Goal: Find specific fact: Find specific fact

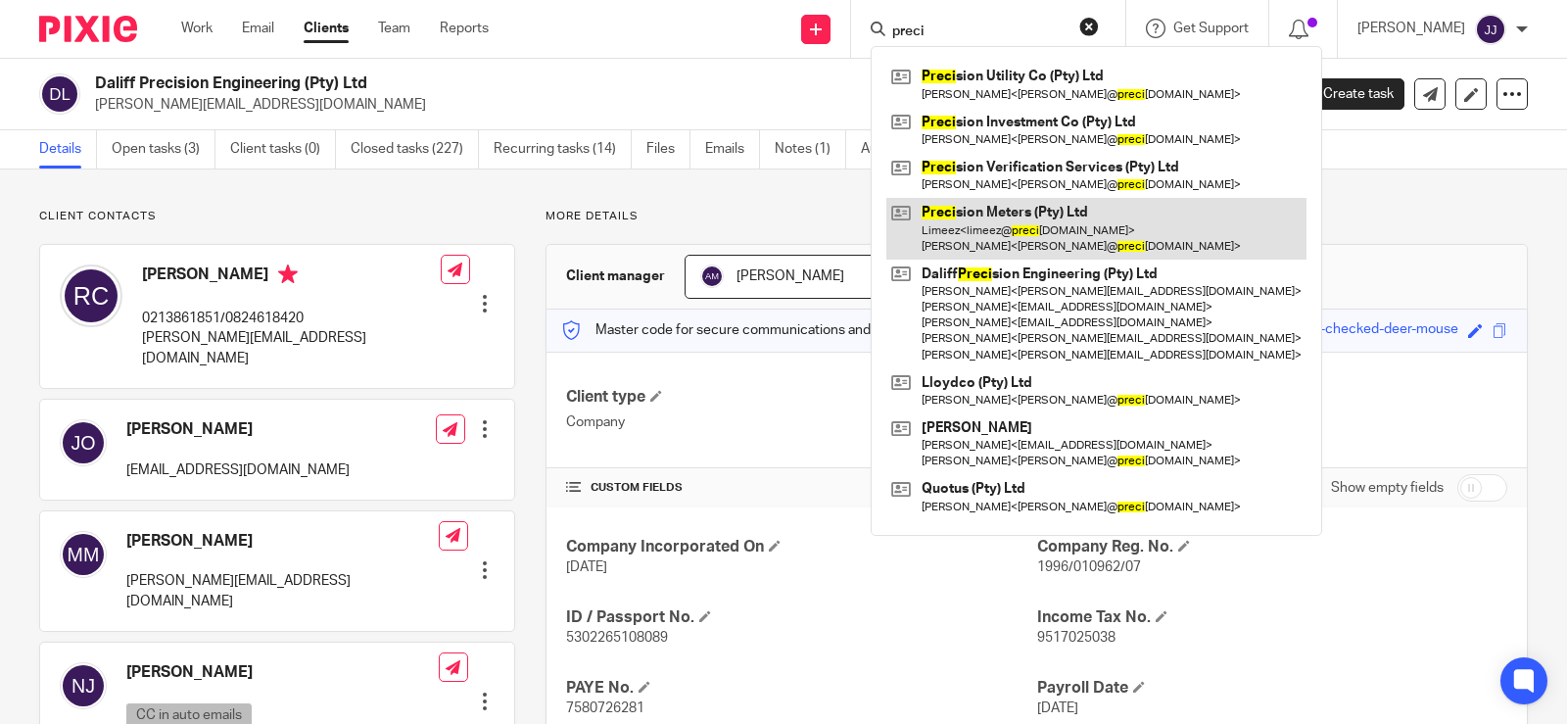
type input "preci"
click at [1008, 235] on link at bounding box center [1096, 228] width 420 height 61
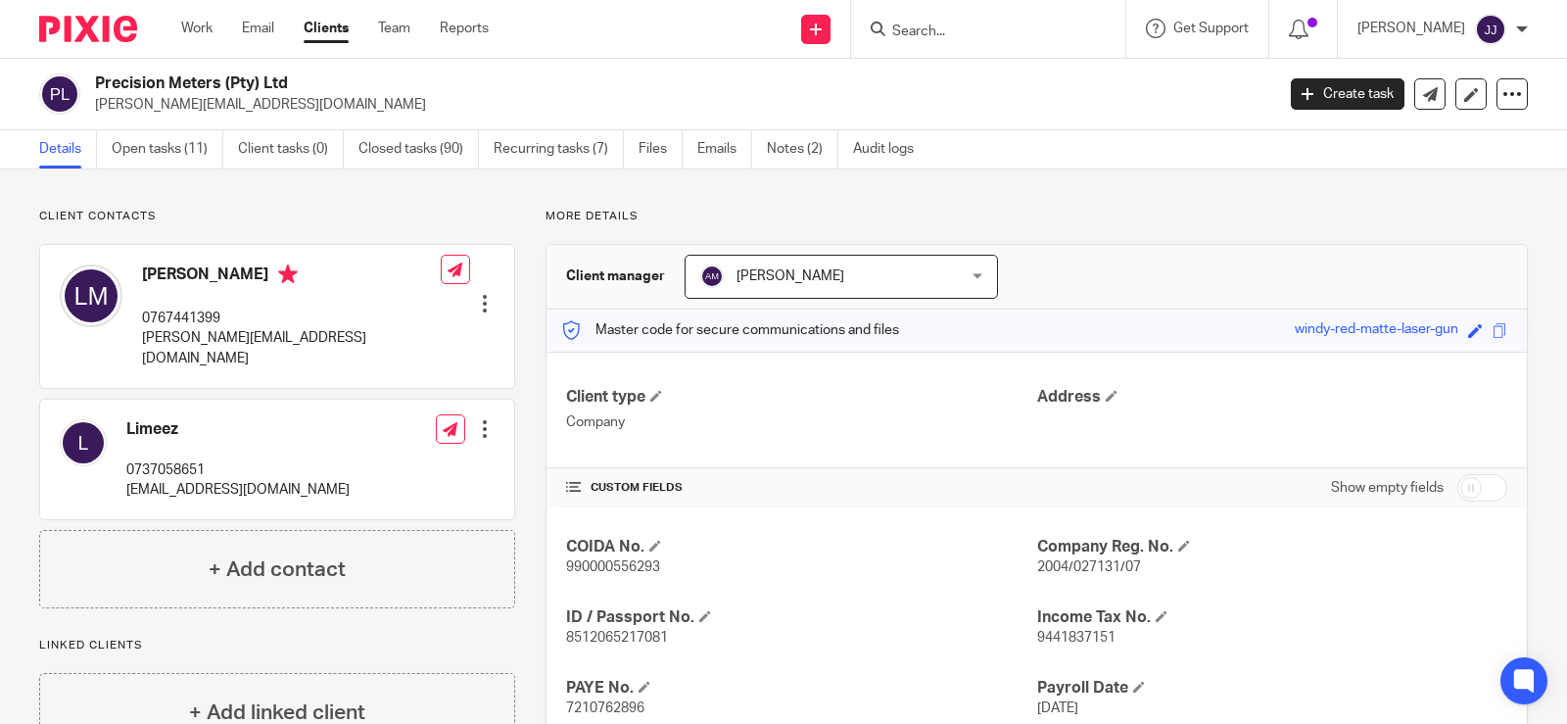
click at [1078, 565] on span "2004/027131/07" at bounding box center [1089, 567] width 104 height 14
copy span "027131"
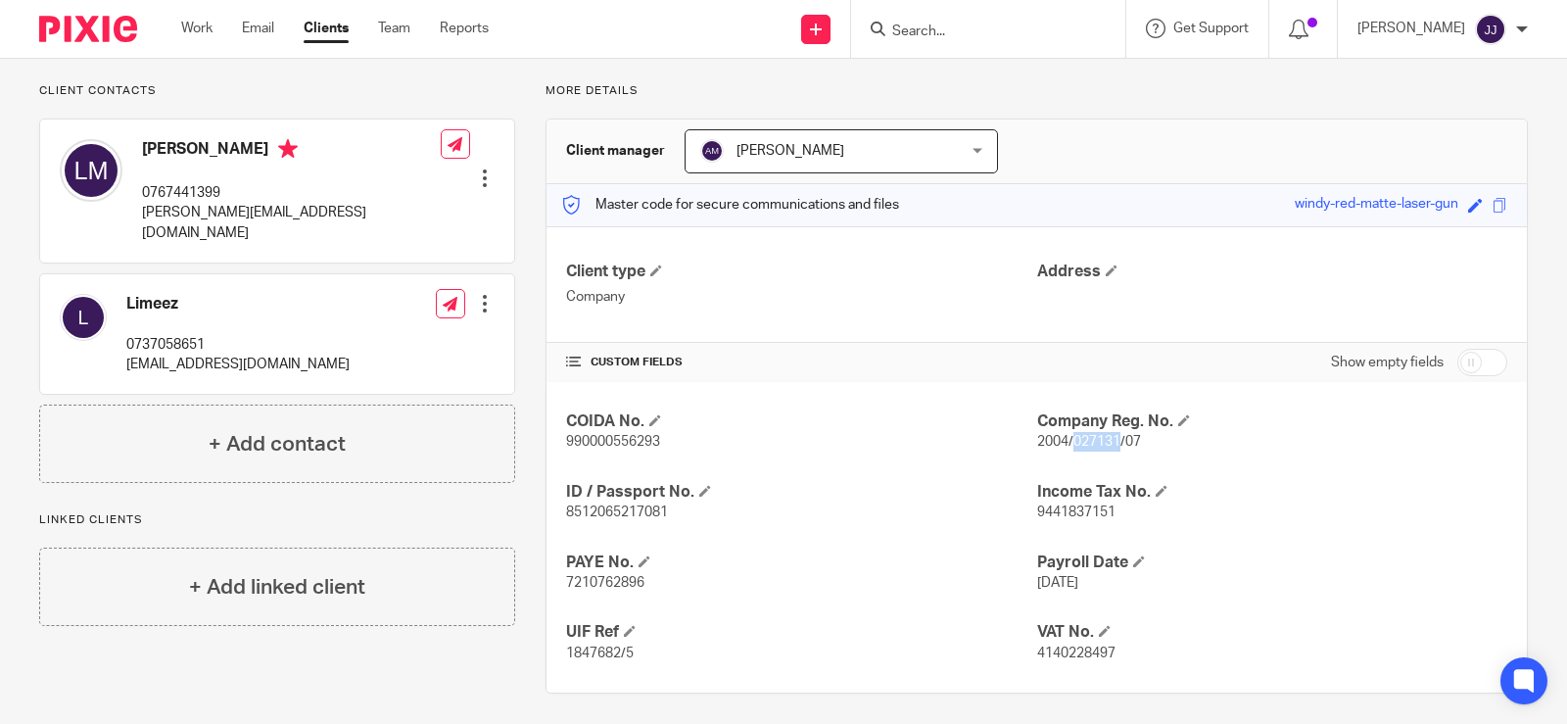
scroll to position [134, 0]
